Goal: Transaction & Acquisition: Purchase product/service

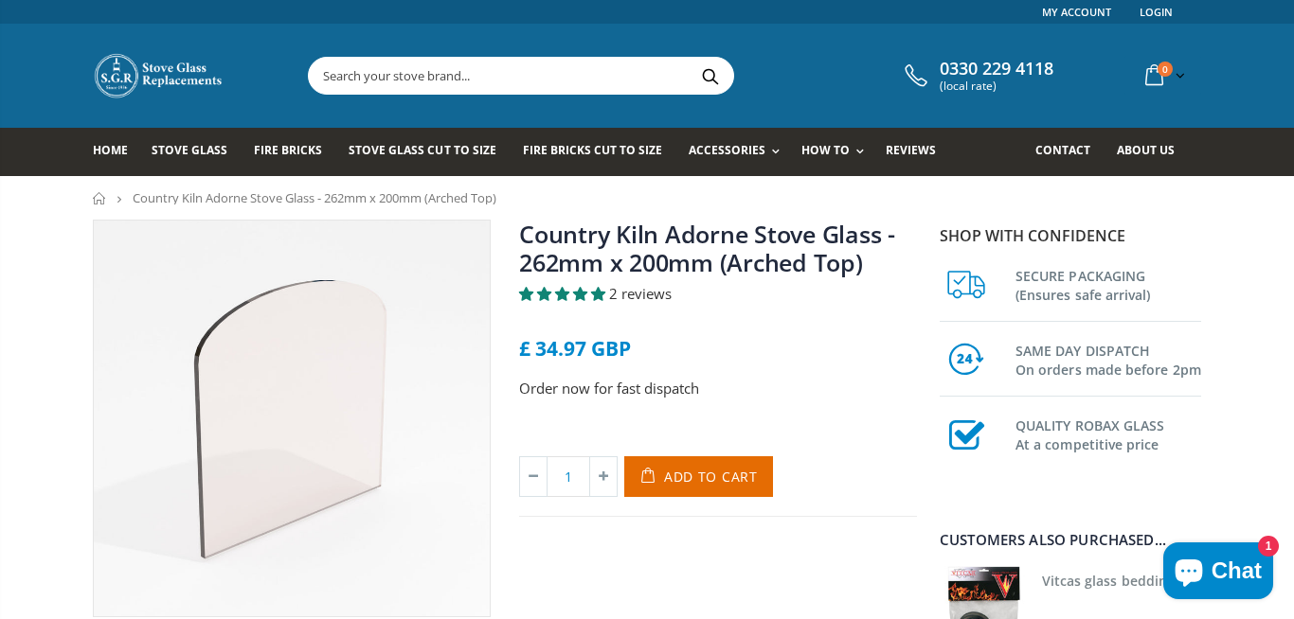
click at [537, 79] on input "text" at bounding box center [627, 76] width 636 height 36
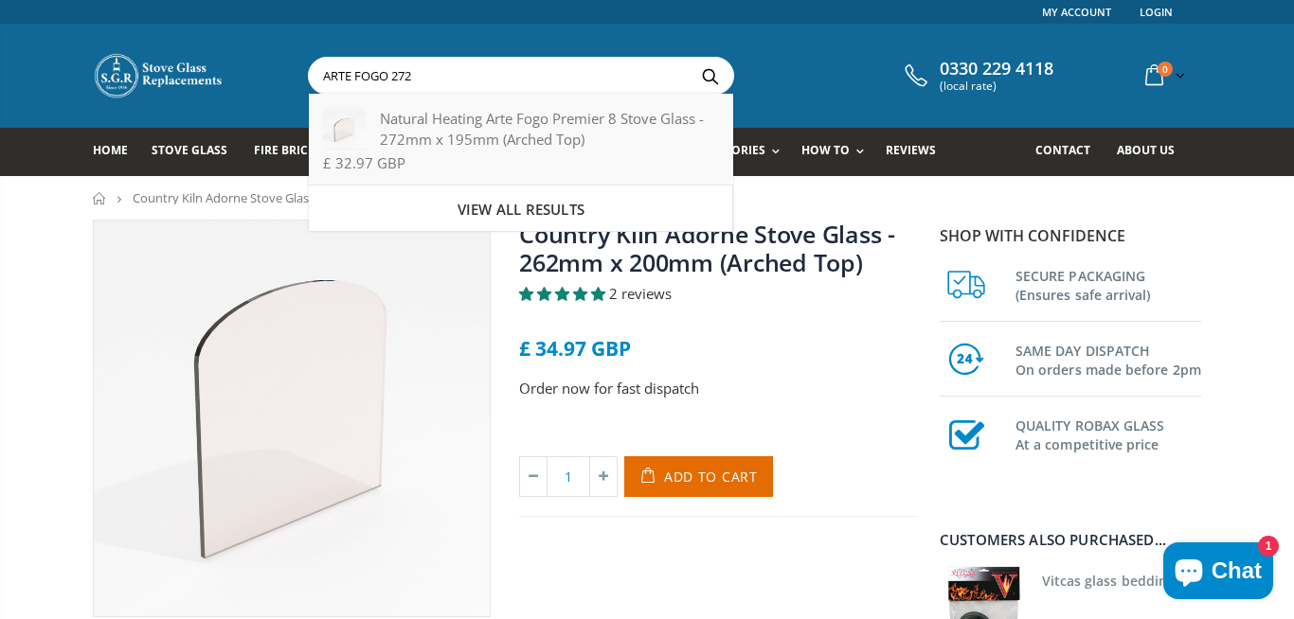
type input "ARTE FOGO 272"
click at [467, 148] on div "Natural Heating Arte Fogo Premier 8 Stove Glass - 272mm x 195mm (Arched Top)" at bounding box center [520, 129] width 395 height 42
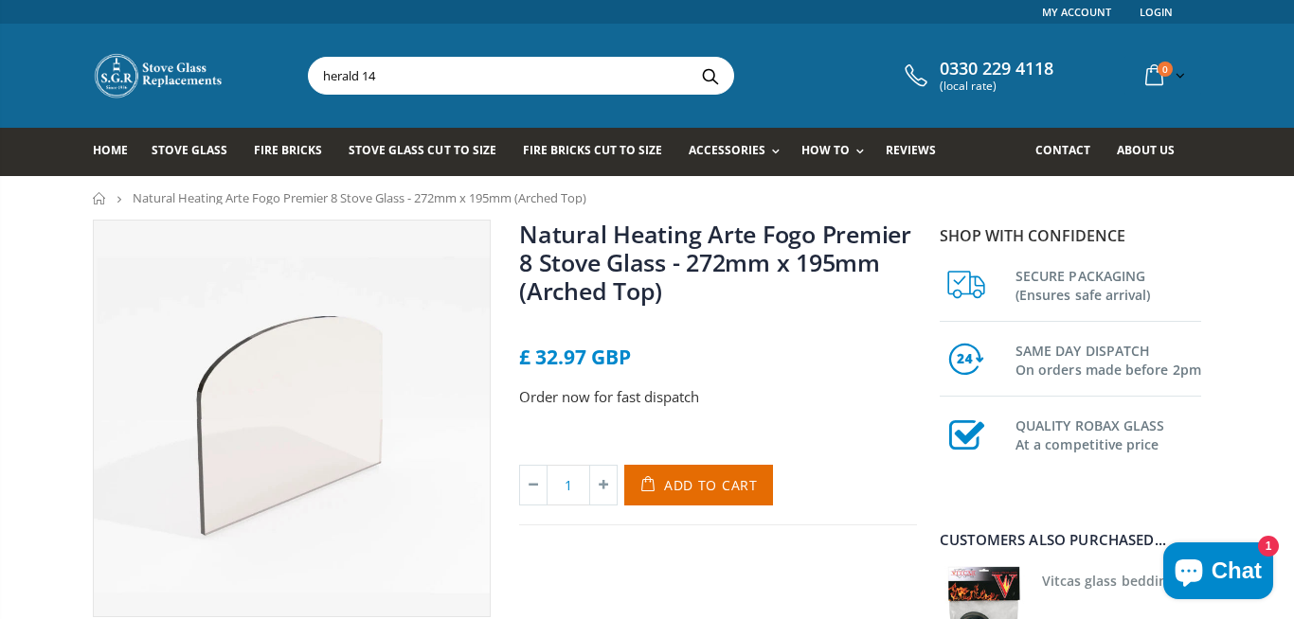
type input "herald 14"
click at [689, 58] on button "Search" at bounding box center [710, 76] width 43 height 36
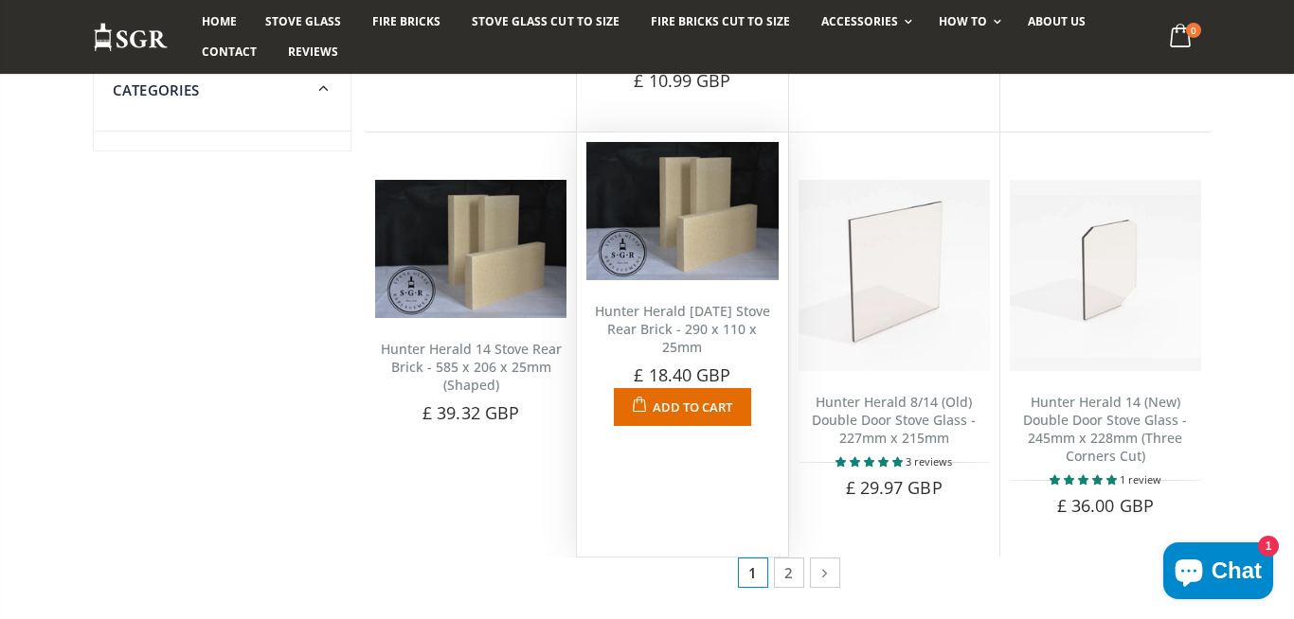
scroll to position [1046, 0]
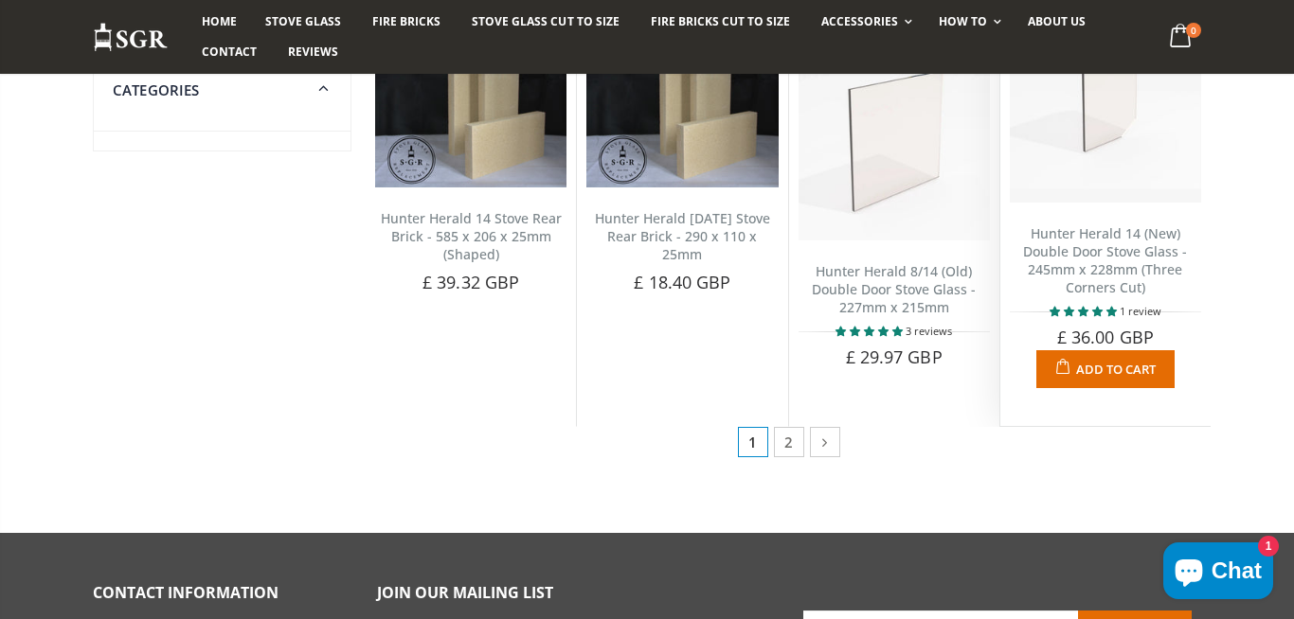
click at [1132, 180] on img at bounding box center [1105, 106] width 191 height 191
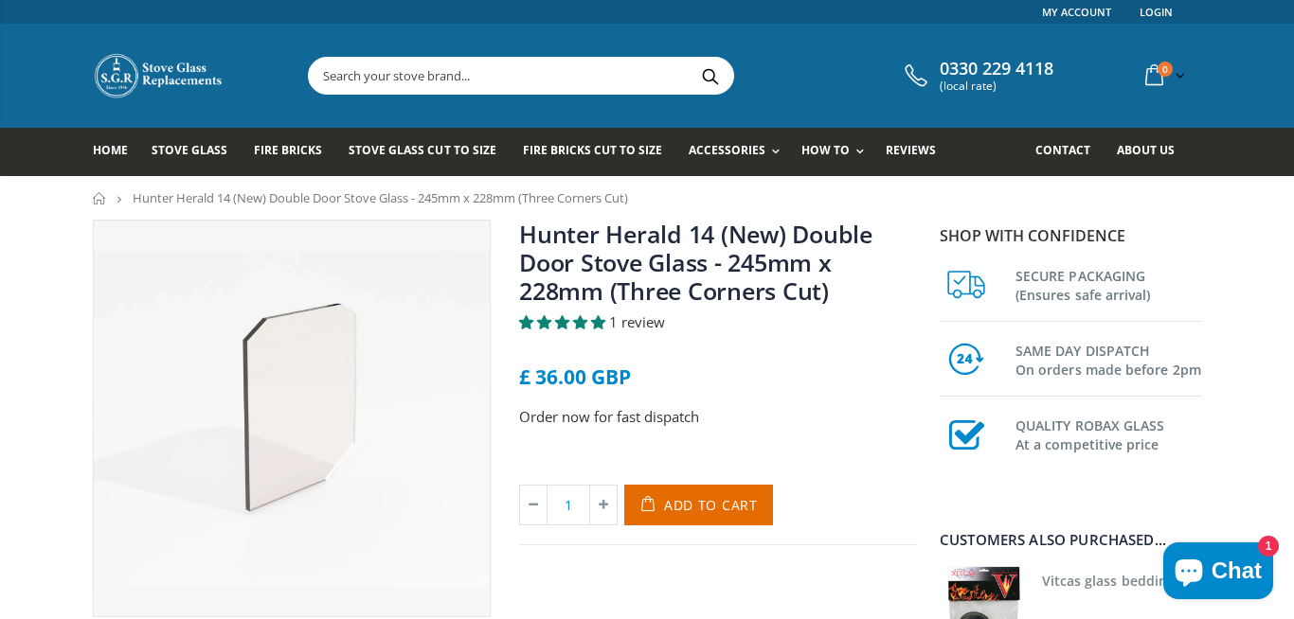
click at [667, 71] on input "text" at bounding box center [627, 76] width 636 height 36
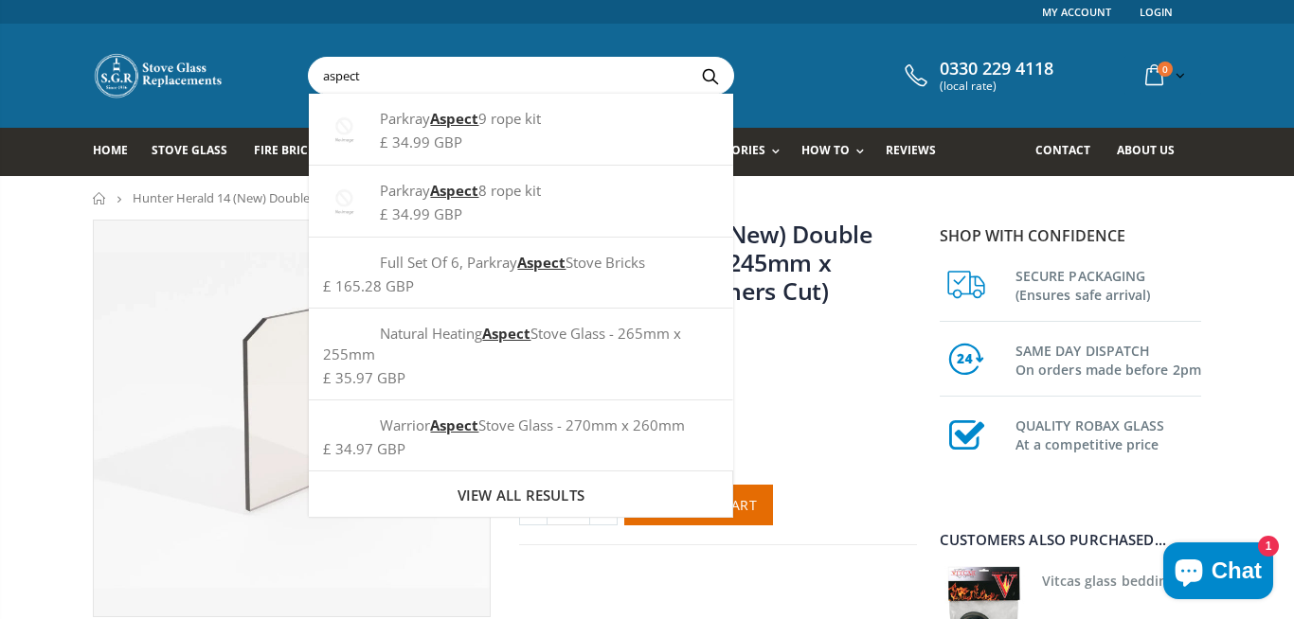
type input "aspect"
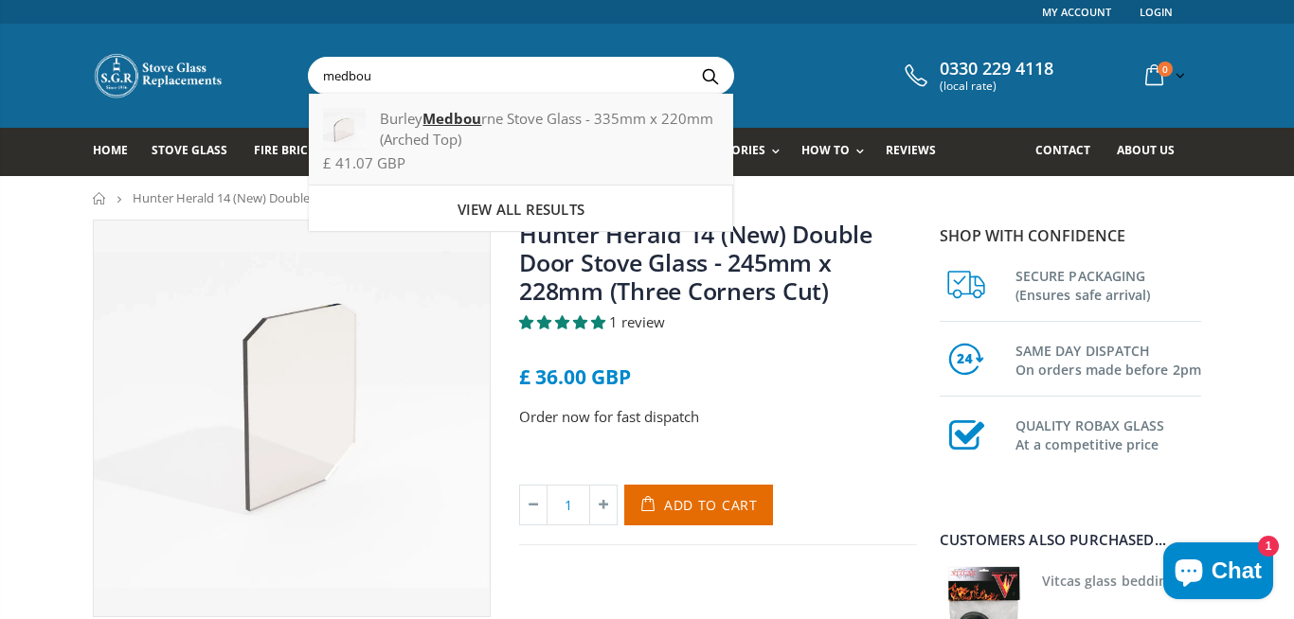
type input "medbou"
click at [486, 106] on div "Burley Medbou rne Stove Glass - 335mm x 220mm (Arched Top) £ 41.07 GBP" at bounding box center [521, 140] width 424 height 92
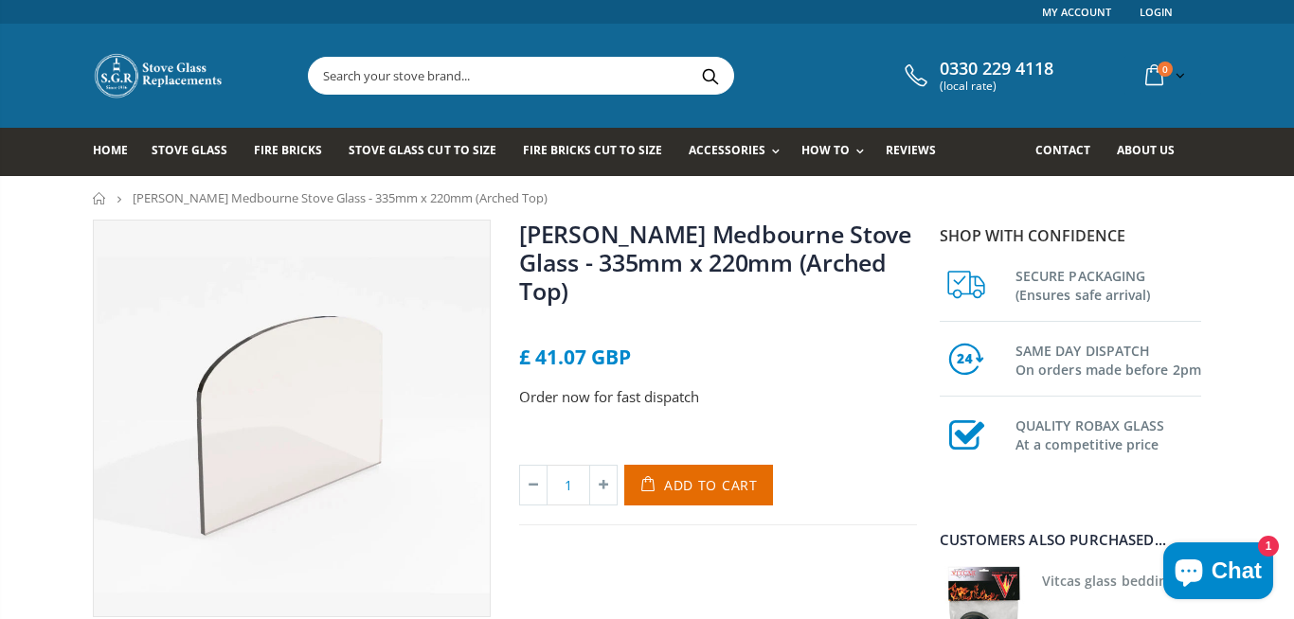
click at [427, 92] on input "text" at bounding box center [627, 76] width 636 height 36
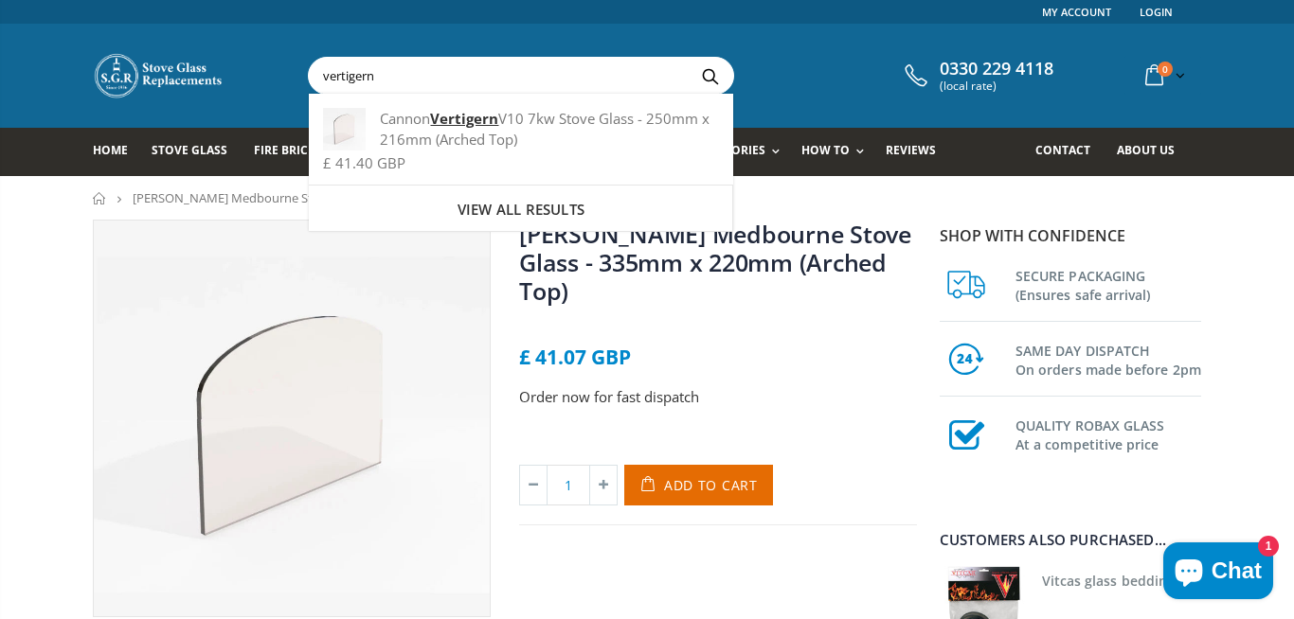
click at [427, 80] on input "vertigern" at bounding box center [627, 76] width 636 height 36
click at [429, 76] on input "vertigern" at bounding box center [627, 76] width 636 height 36
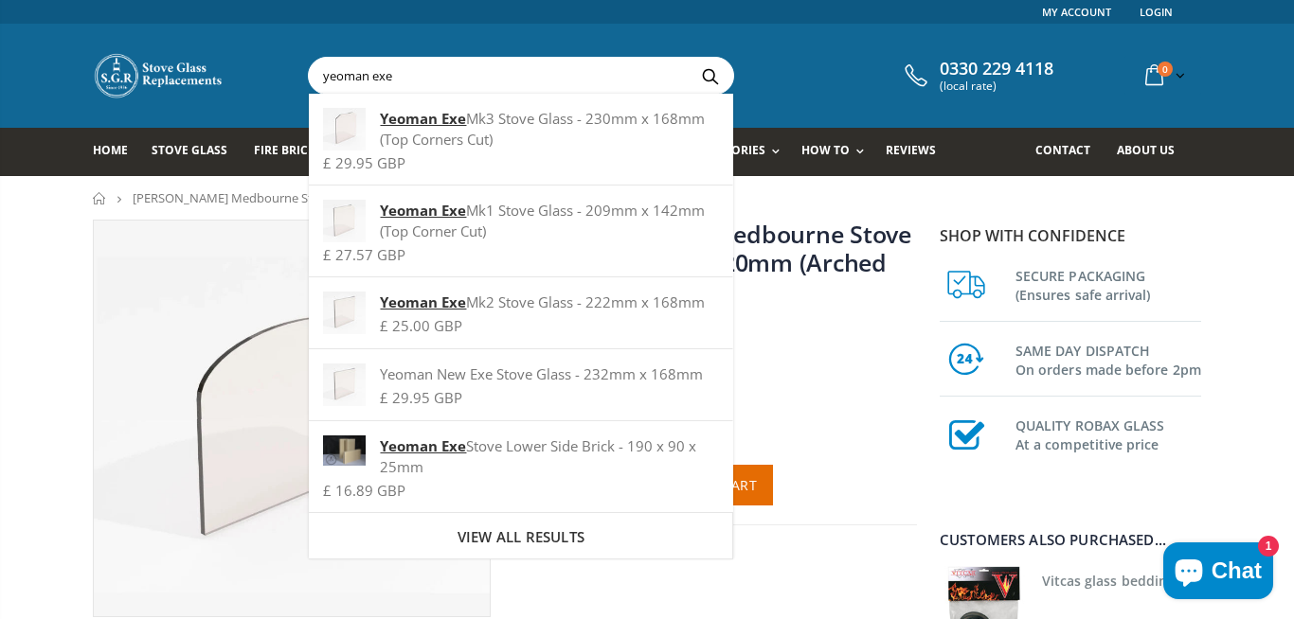
type input "yeoman exe"
click at [689, 58] on button "Search" at bounding box center [710, 76] width 43 height 36
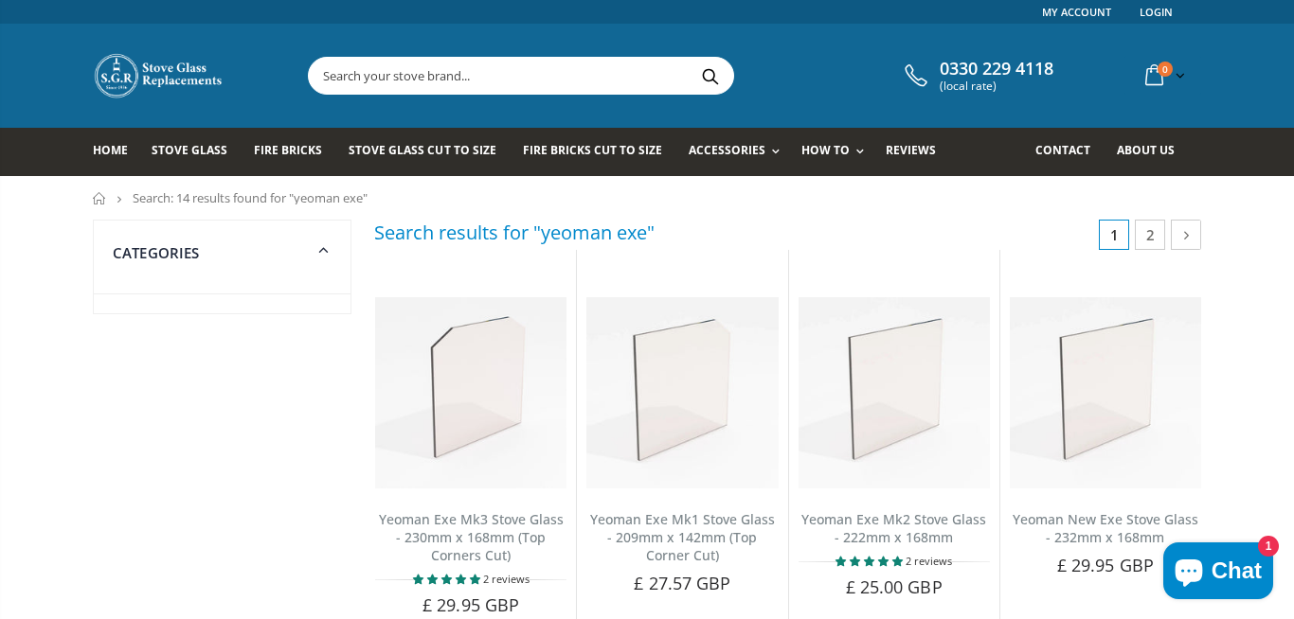
click at [490, 81] on input "text" at bounding box center [627, 76] width 636 height 36
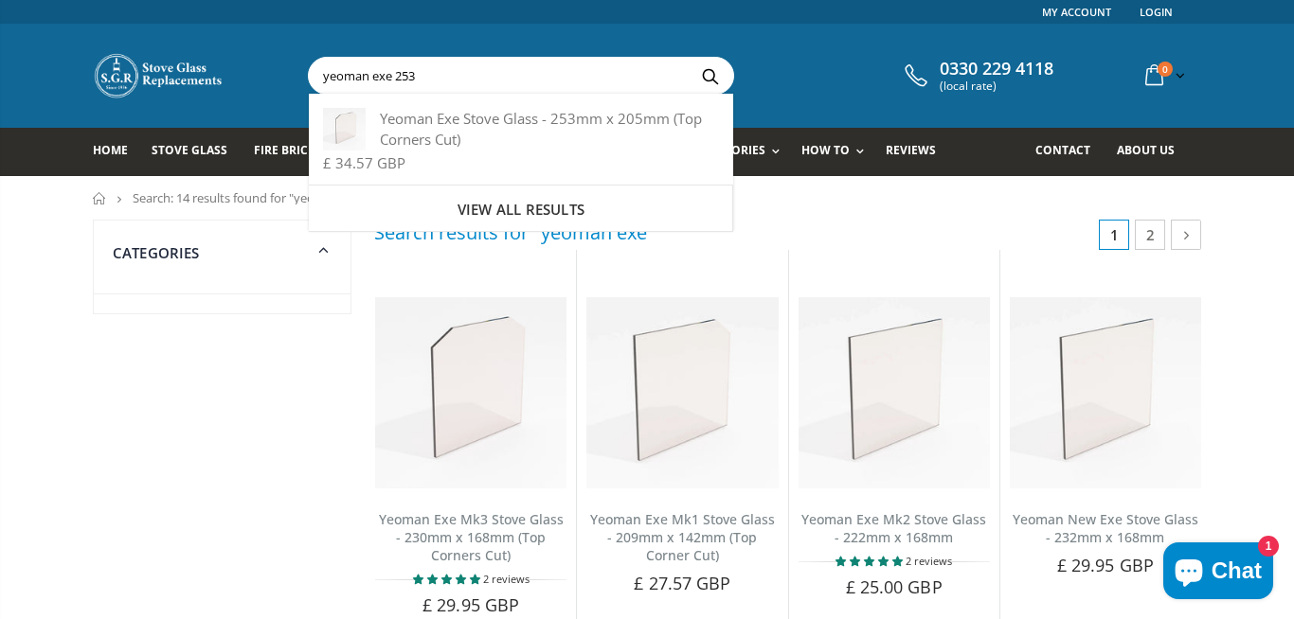
type input "yeoman exe 253"
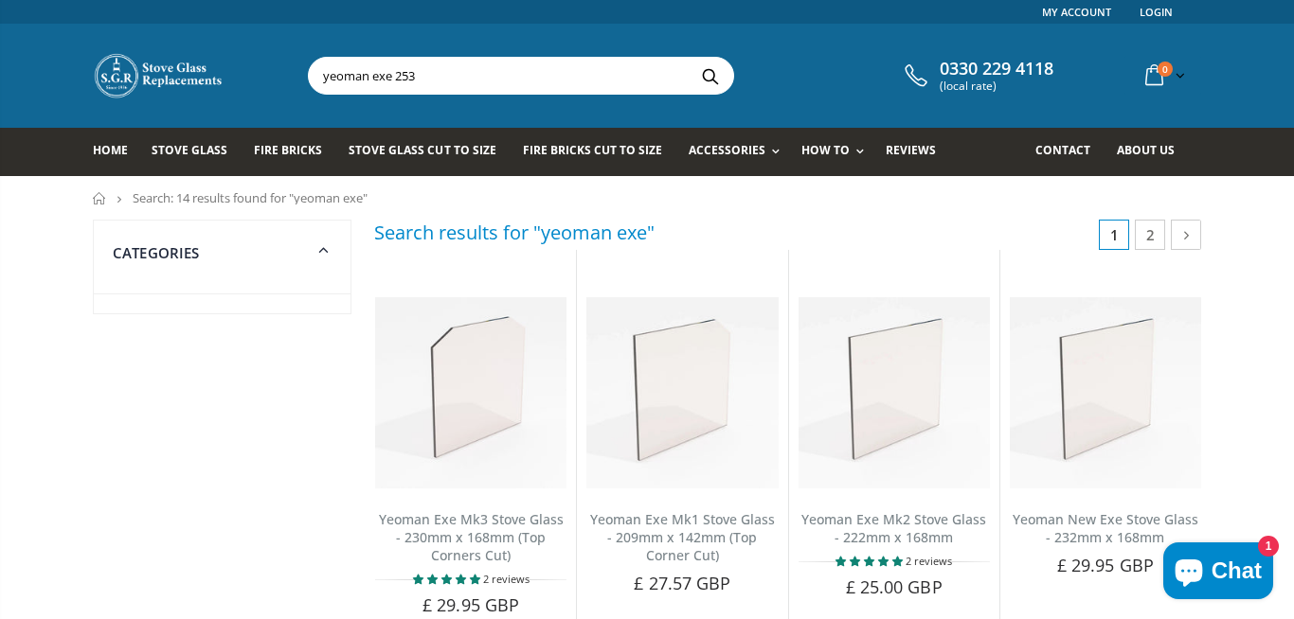
drag, startPoint x: 184, startPoint y: 93, endPoint x: 180, endPoint y: 125, distance: 32.4
click at [184, 94] on img at bounding box center [159, 75] width 133 height 47
click at [180, 148] on span "Stove Glass" at bounding box center [190, 150] width 76 height 16
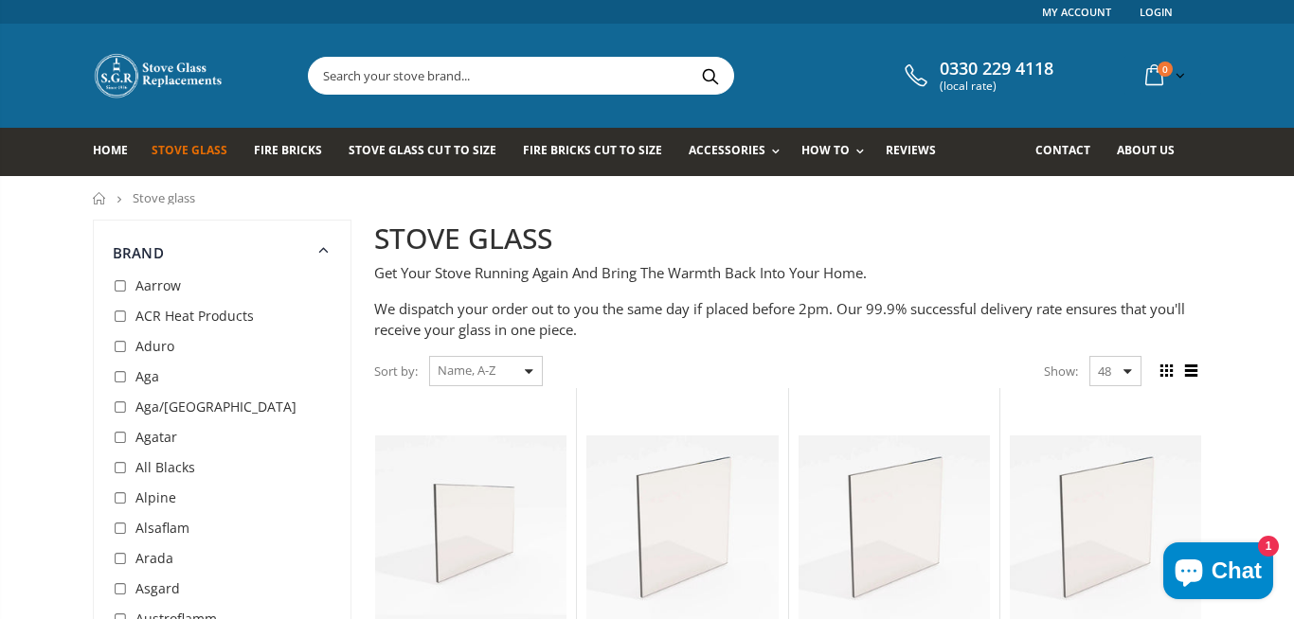
click at [499, 75] on input "text" at bounding box center [627, 76] width 636 height 36
type input "top corners cut"
click at [689, 58] on button "Search" at bounding box center [710, 76] width 43 height 36
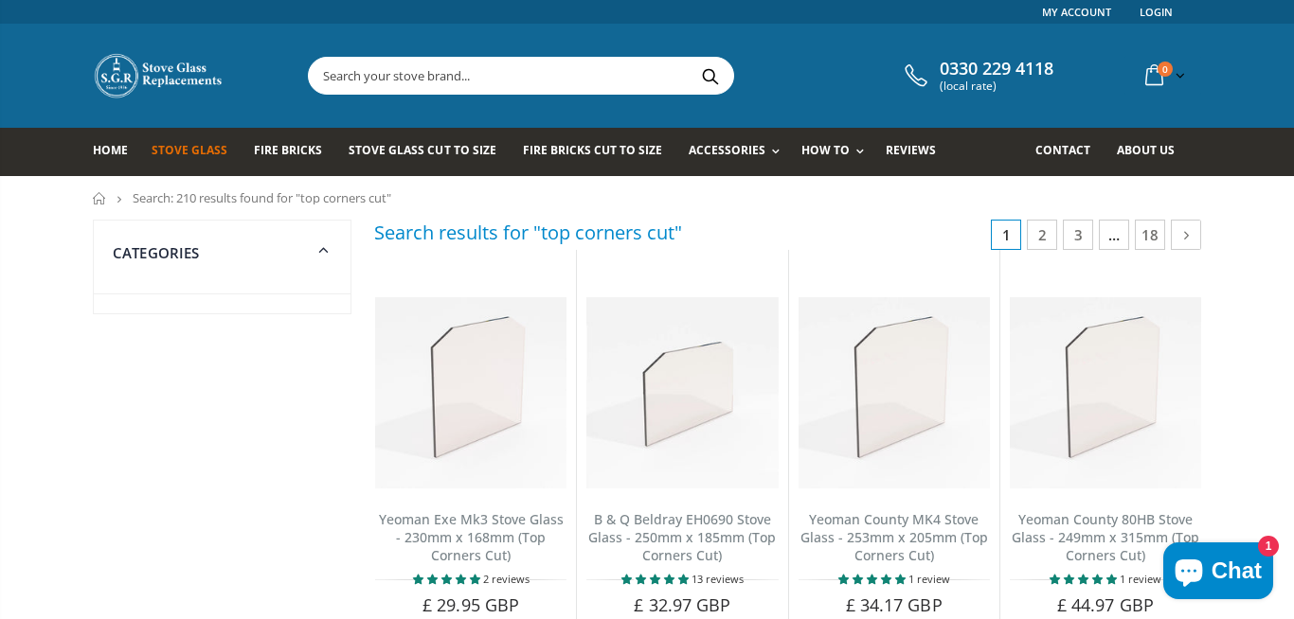
click at [179, 147] on span "Stove Glass" at bounding box center [190, 150] width 76 height 16
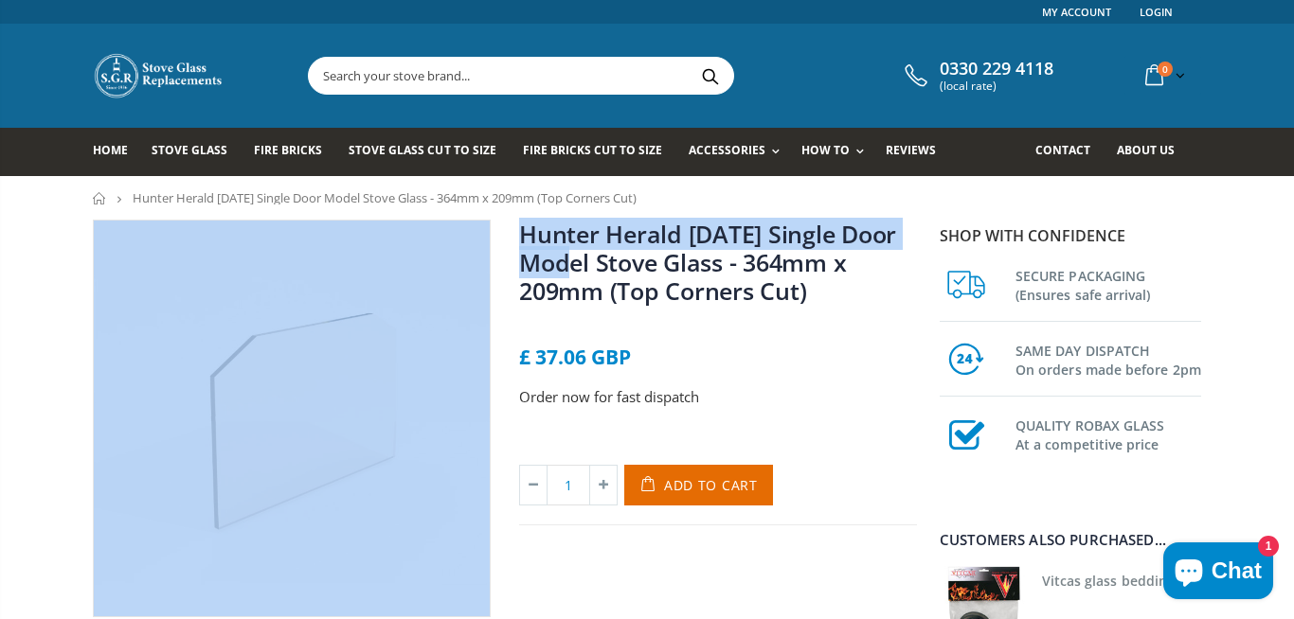
drag, startPoint x: 497, startPoint y: 236, endPoint x: 591, endPoint y: 261, distance: 97.2
click at [591, 261] on div "Hunter Herald 6 CE Single Door Model Stove Glass - 364mm x 209mm (Top Corners C…" at bounding box center [505, 440] width 852 height 440
copy div "Hunter Herald 6 CE Single Door Model"
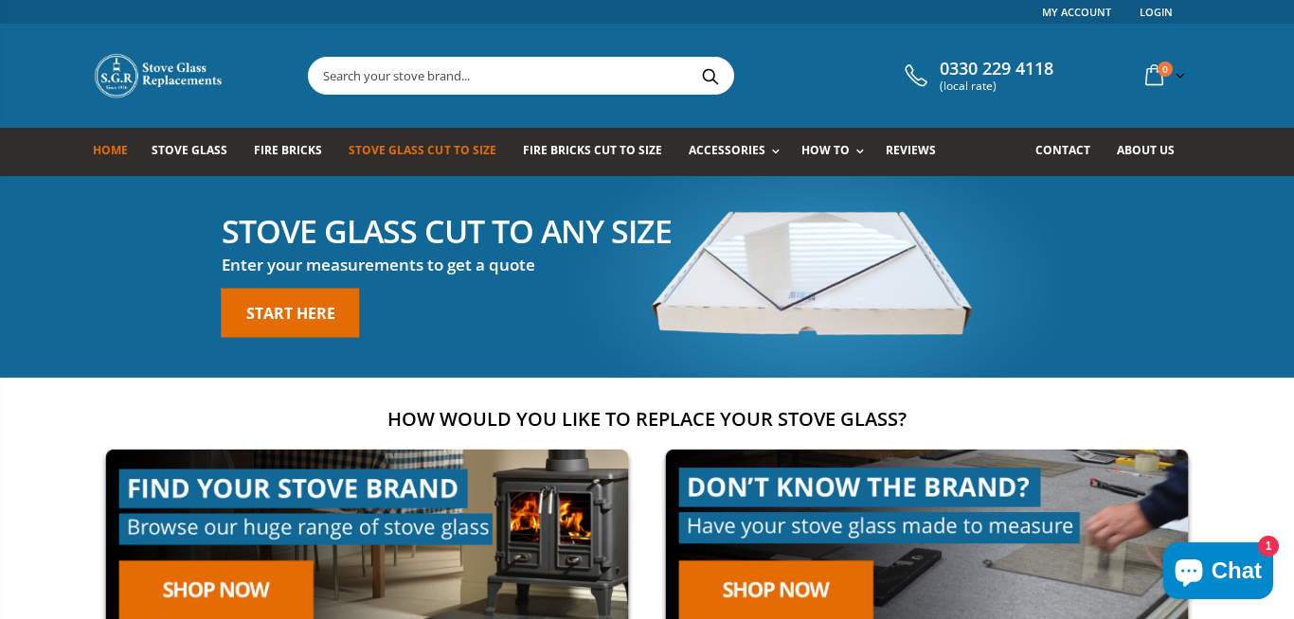
click at [399, 152] on span "Stove Glass Cut To Size" at bounding box center [422, 150] width 147 height 16
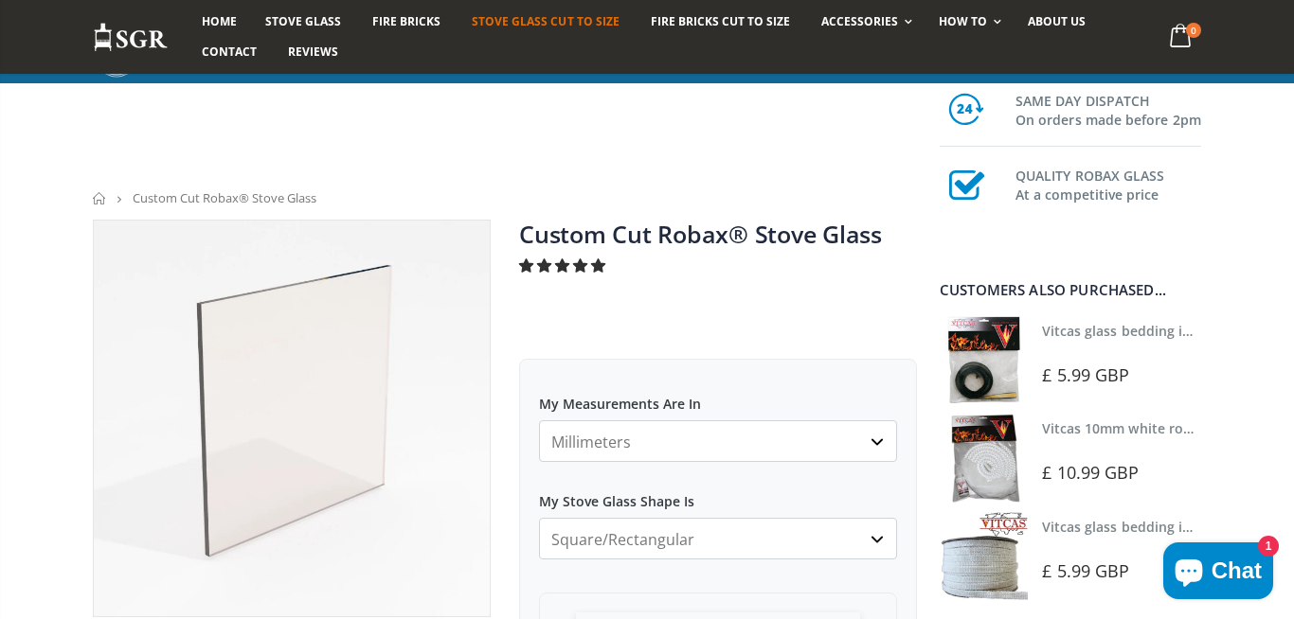
scroll to position [261, 0]
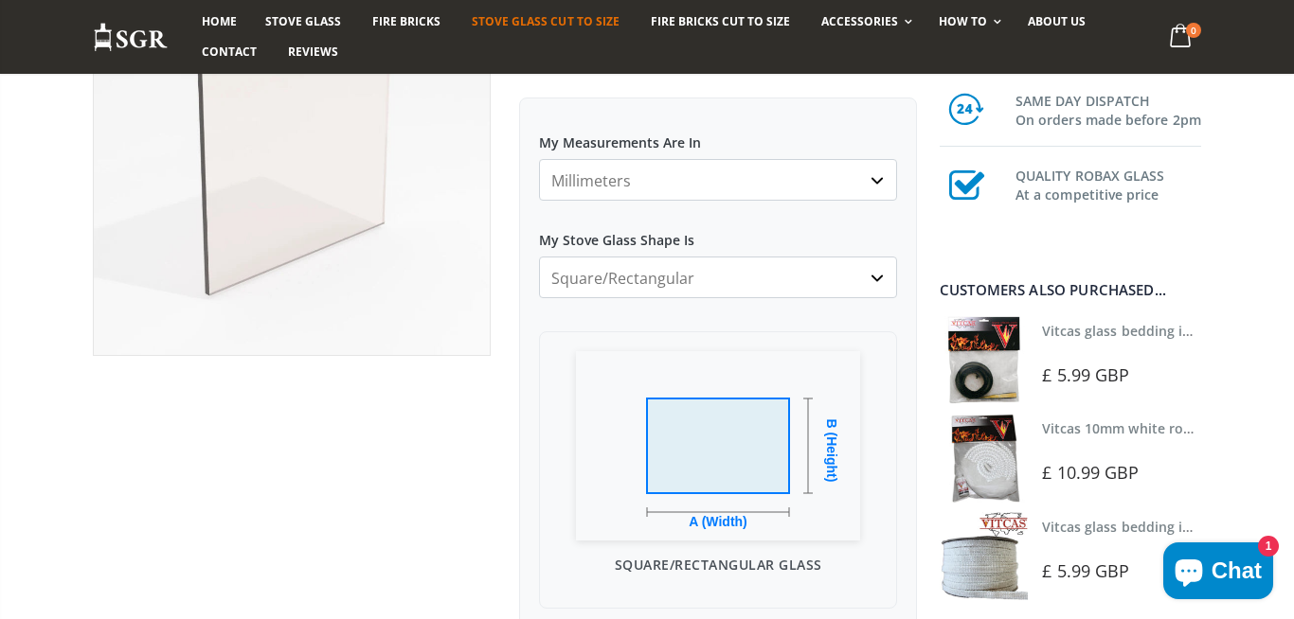
click at [221, 528] on div at bounding box center [292, 614] width 426 height 1313
click at [539, 257] on select "Square/Rectangular Arched Half Arch Both Top Corners Cut Single Corner Cut All …" at bounding box center [718, 278] width 358 height 42
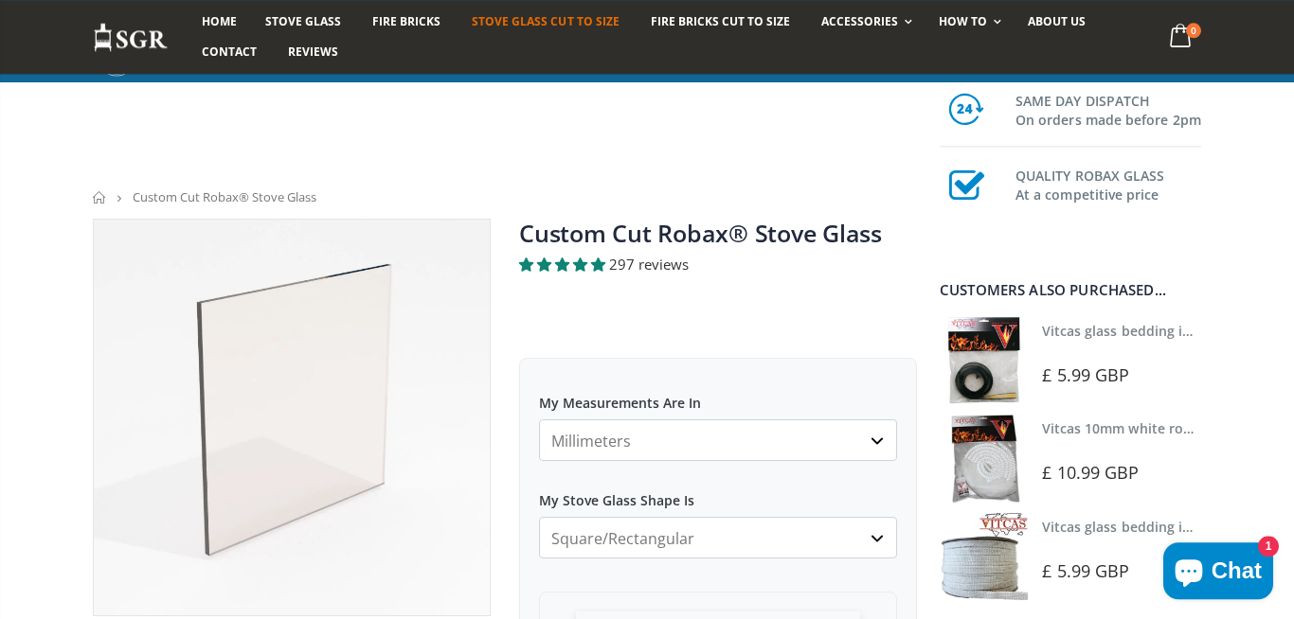
scroll to position [0, 0]
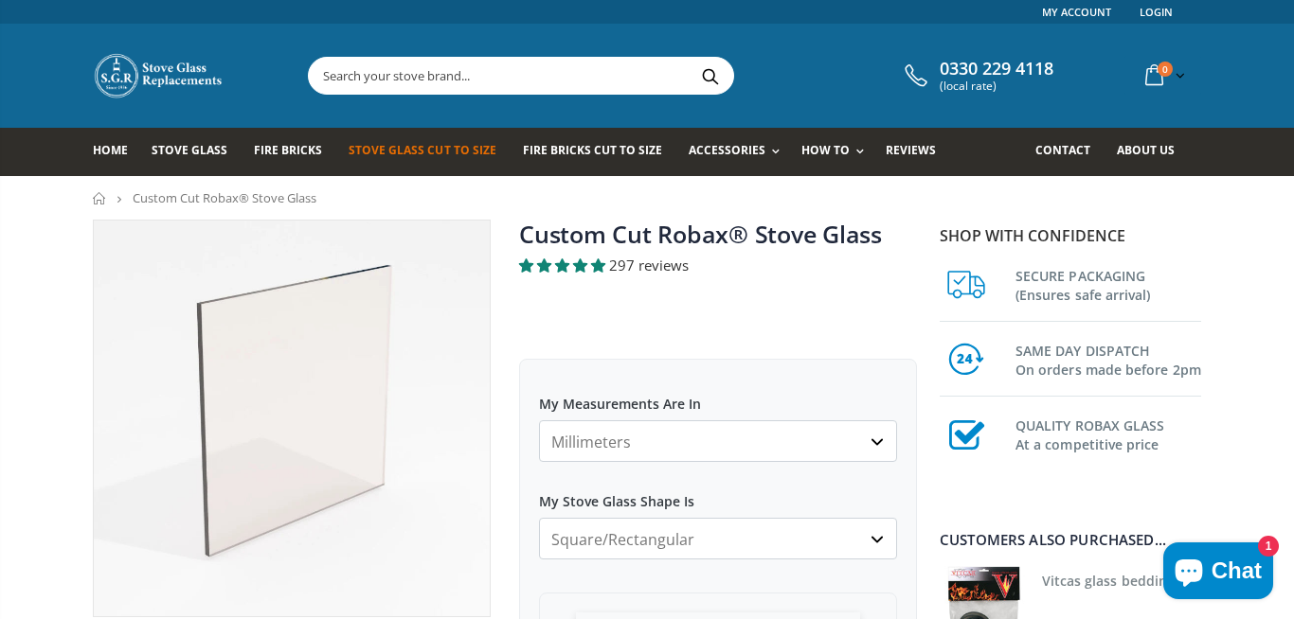
click at [567, 78] on input "text" at bounding box center [627, 76] width 636 height 36
type input "stove clips"
click at [689, 58] on button "Search" at bounding box center [710, 76] width 43 height 36
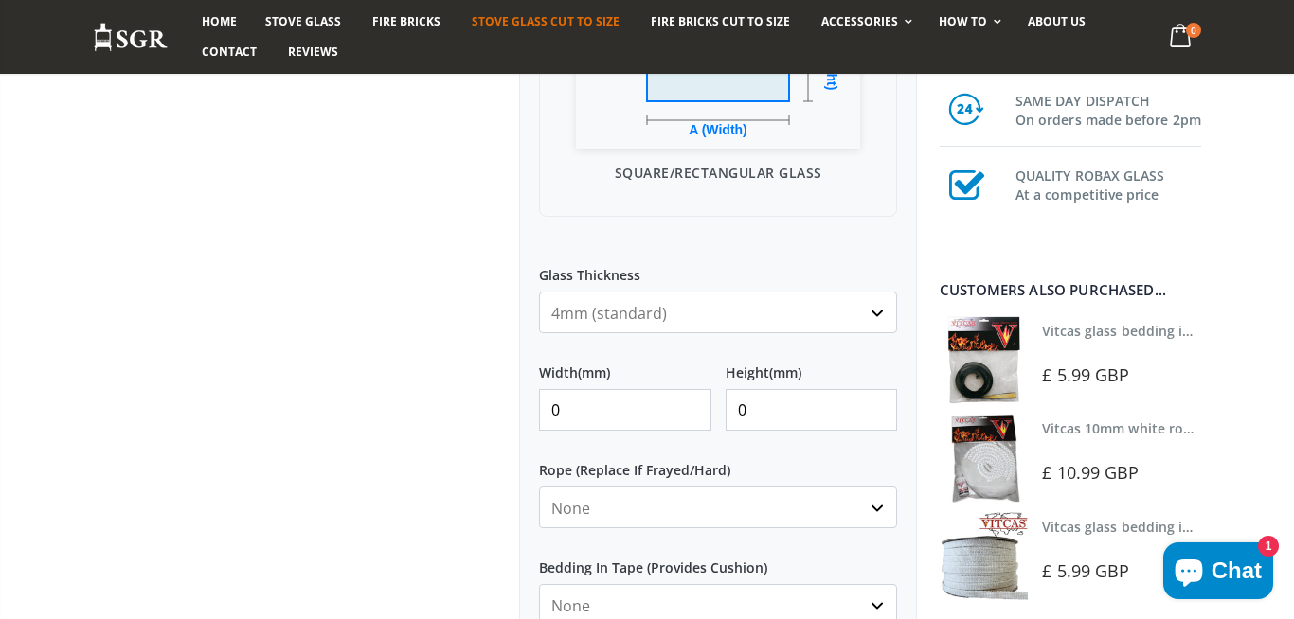
drag, startPoint x: 0, startPoint y: 0, endPoint x: 600, endPoint y: 419, distance: 732.0
click at [600, 419] on input "0" at bounding box center [625, 410] width 172 height 42
type input "628"
type input "98"
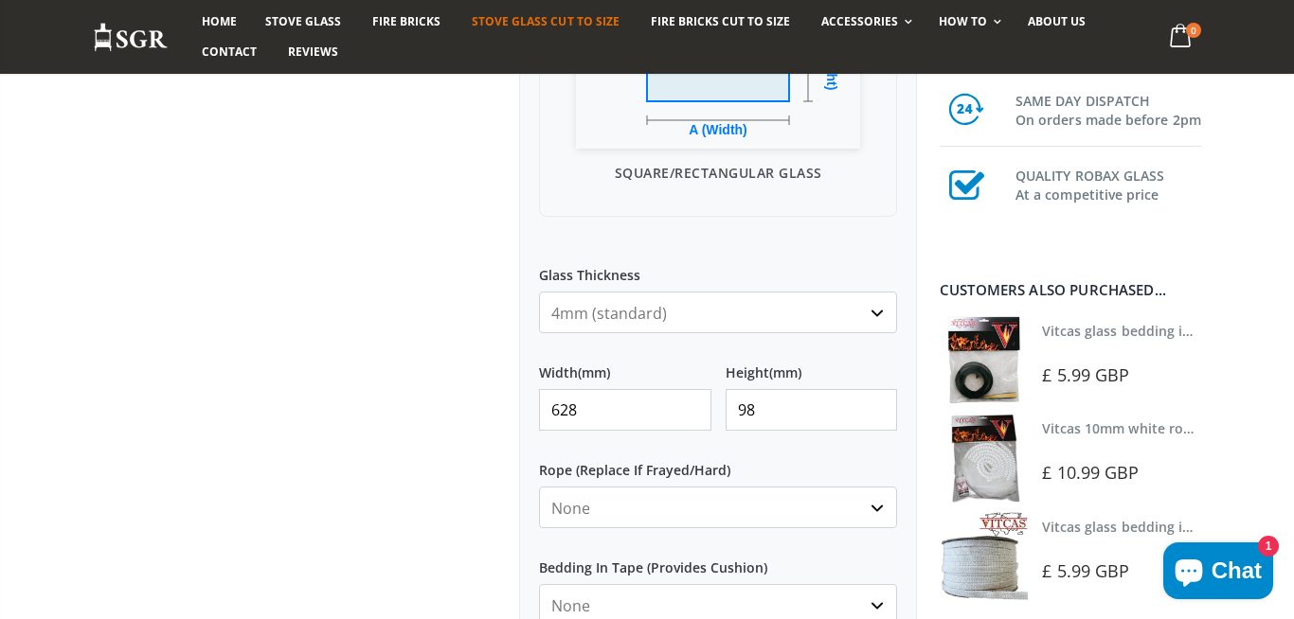
scroll to position [1046, 0]
